Goal: Task Accomplishment & Management: Manage account settings

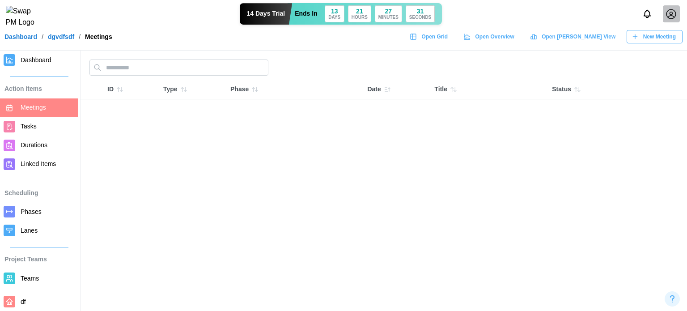
click at [26, 64] on span "Dashboard" at bounding box center [36, 59] width 31 height 7
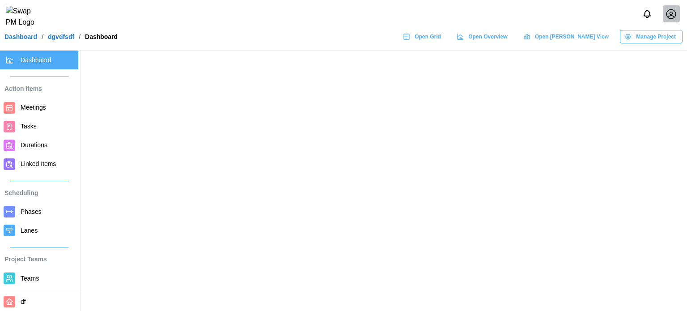
click at [648, 43] on span "Manage Project" at bounding box center [656, 36] width 40 height 13
click at [662, 41] on span "Manage Project" at bounding box center [656, 36] width 40 height 13
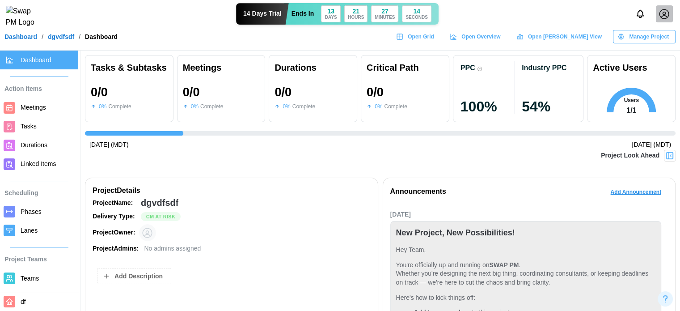
click at [648, 39] on span "Manage Project" at bounding box center [649, 36] width 40 height 13
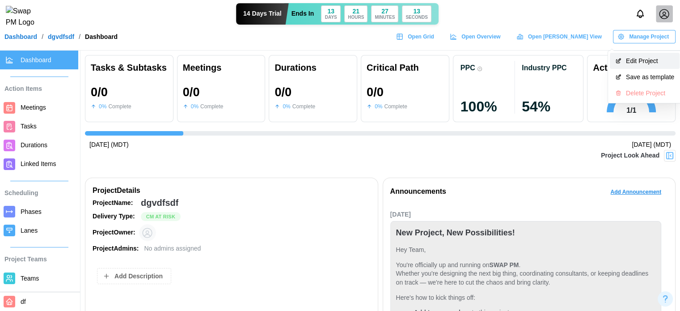
click at [638, 57] on div "Edit Project" at bounding box center [650, 60] width 48 height 7
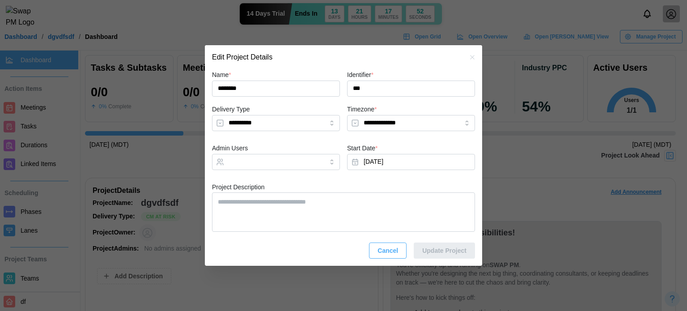
type textarea "*"
click at [470, 58] on icon "button" at bounding box center [472, 57] width 7 height 7
